Goal: Navigation & Orientation: Find specific page/section

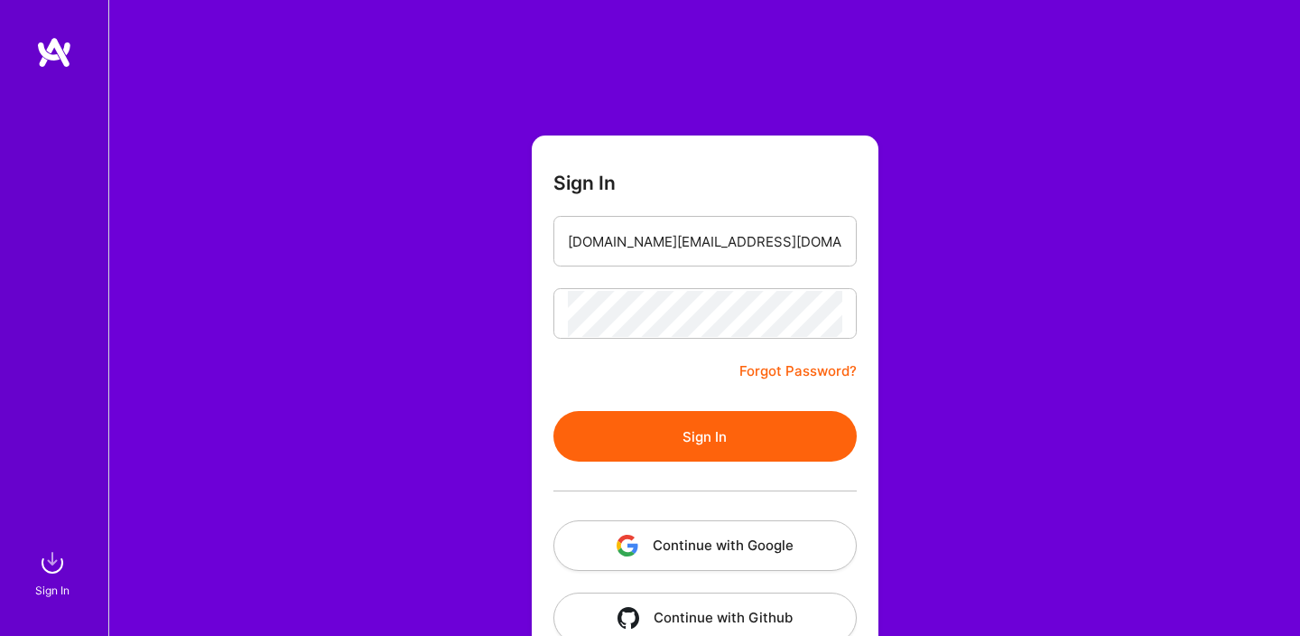
click at [659, 428] on button "Sign In" at bounding box center [704, 436] width 303 height 51
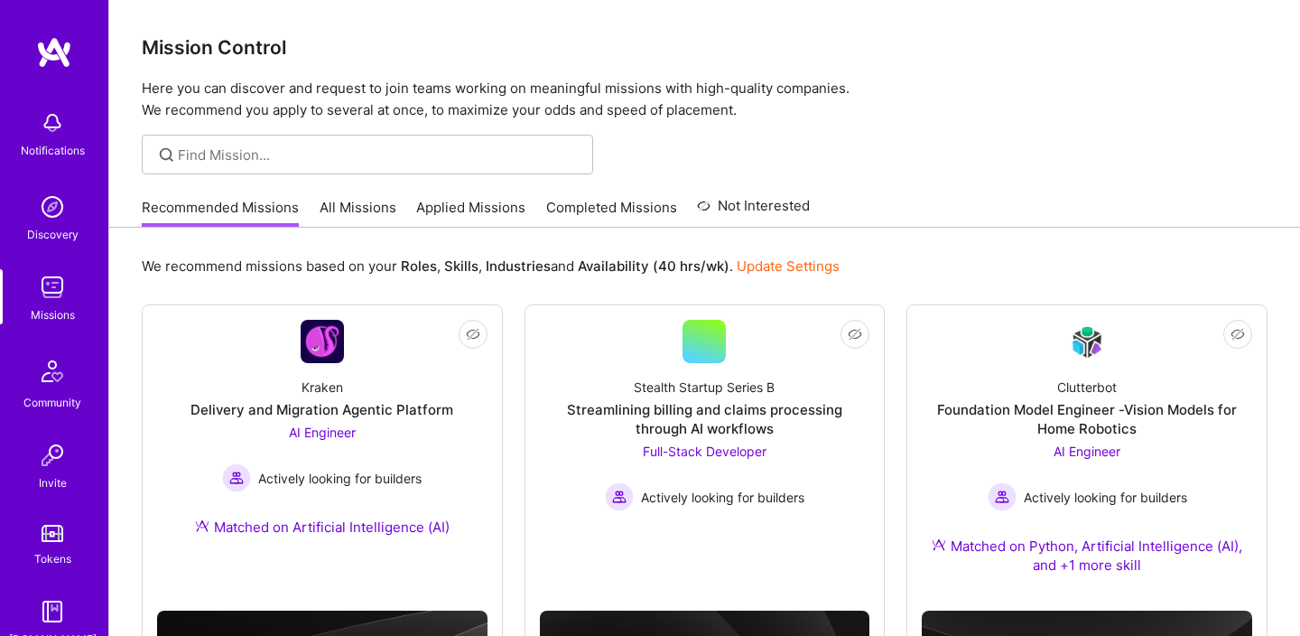
click at [562, 204] on link "Completed Missions" at bounding box center [611, 213] width 131 height 30
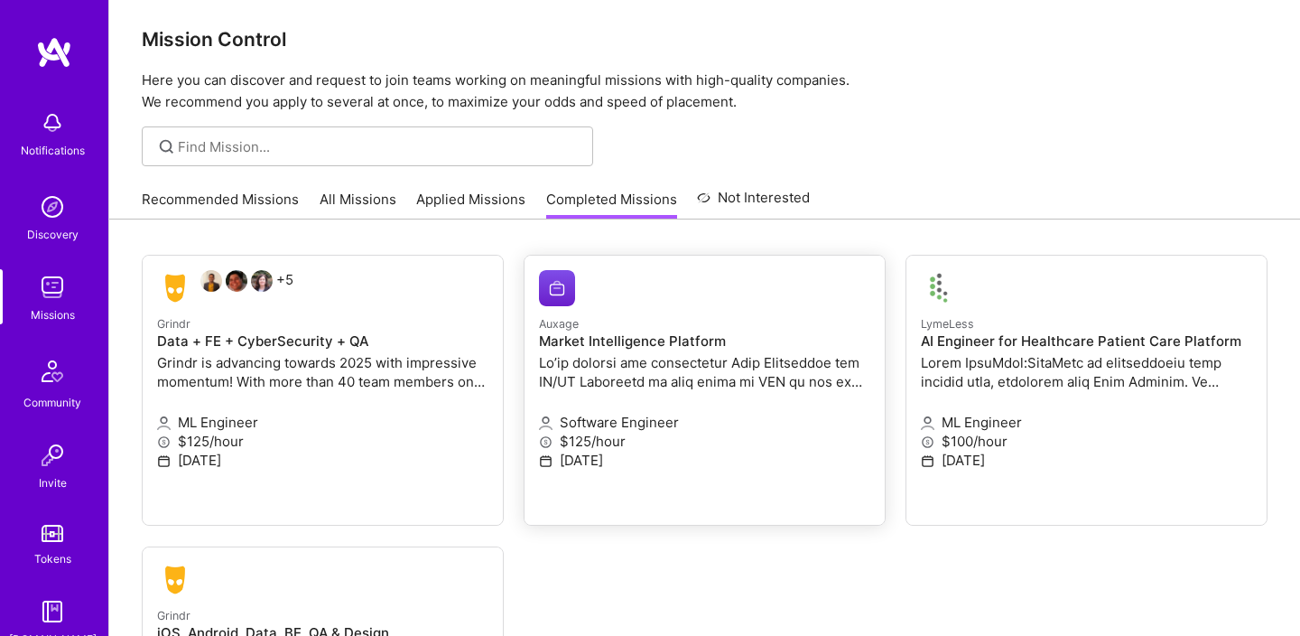
scroll to position [4, 0]
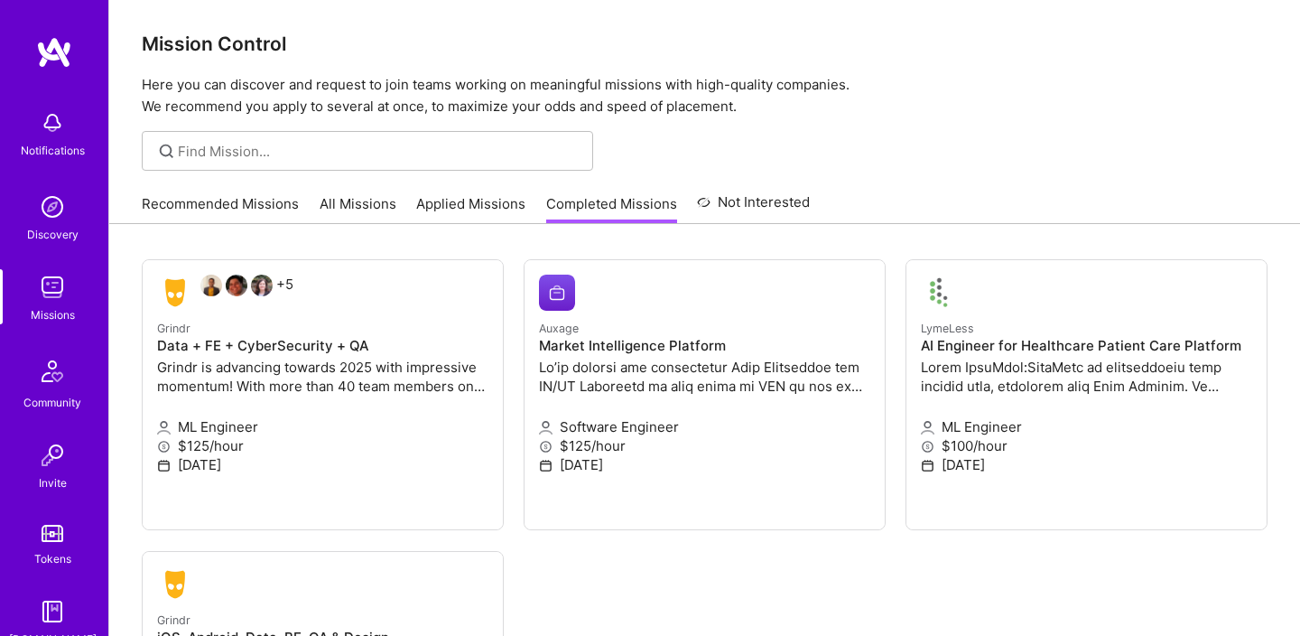
click at [335, 206] on link "All Missions" at bounding box center [358, 209] width 77 height 30
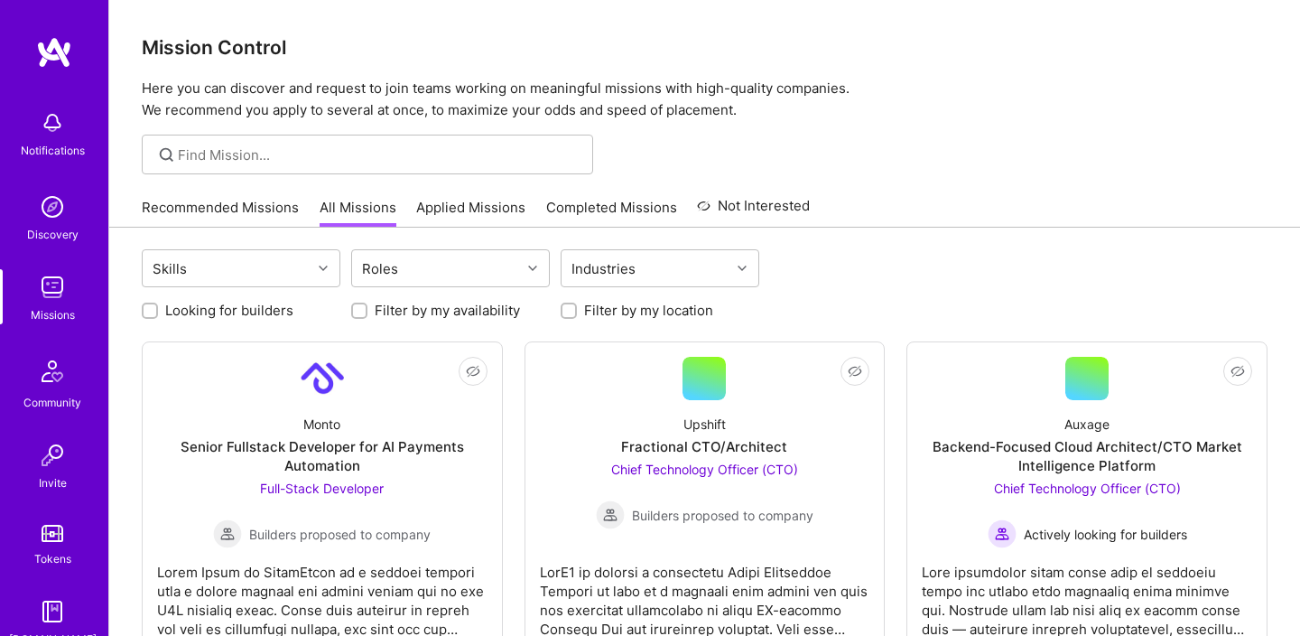
click at [40, 50] on img at bounding box center [54, 52] width 36 height 32
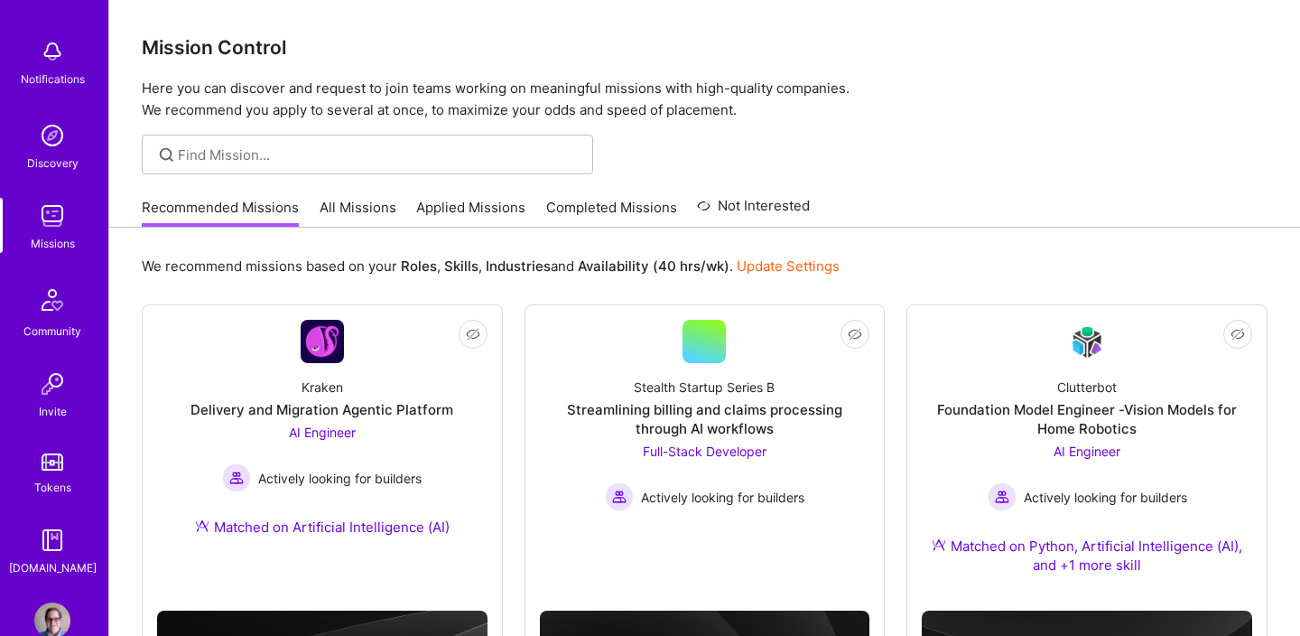
scroll to position [110, 0]
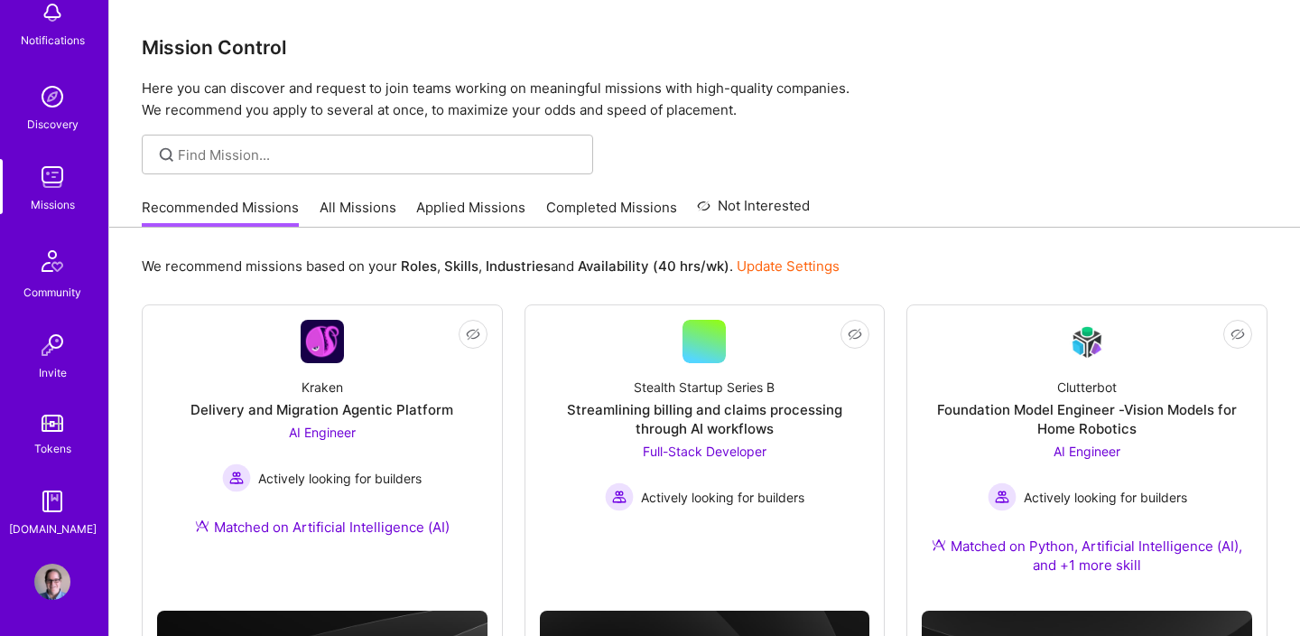
click at [51, 566] on img at bounding box center [52, 581] width 36 height 36
